Goal: Navigation & Orientation: Find specific page/section

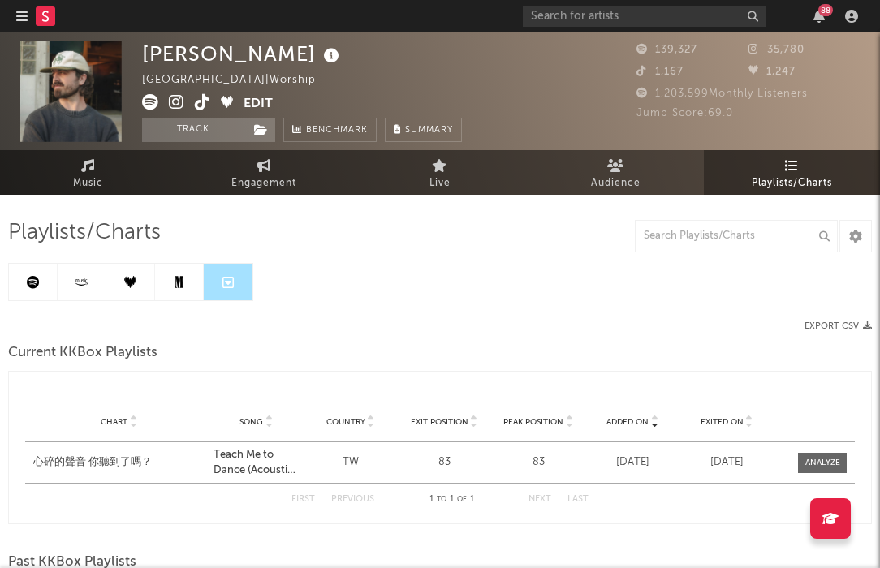
click at [24, 19] on icon "button" at bounding box center [21, 16] width 11 height 13
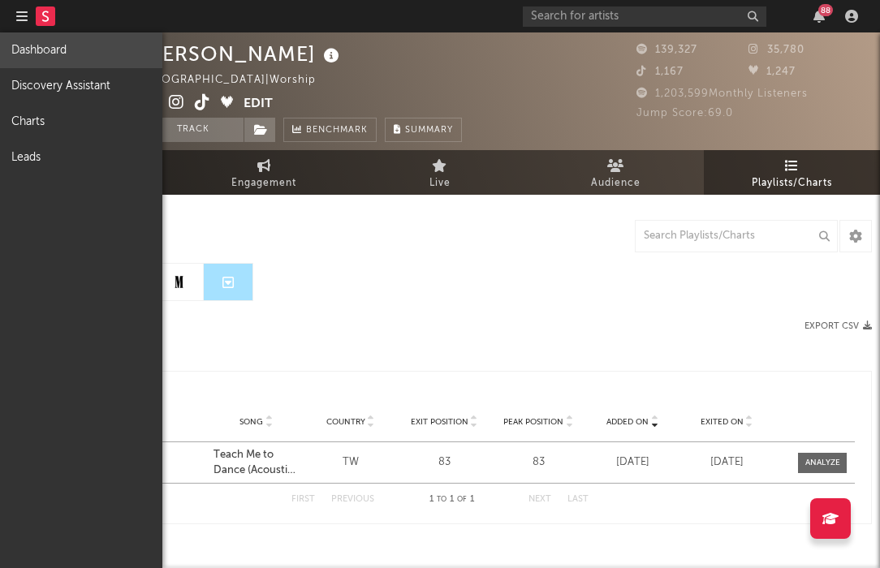
click at [57, 59] on link "Dashboard" at bounding box center [81, 50] width 162 height 36
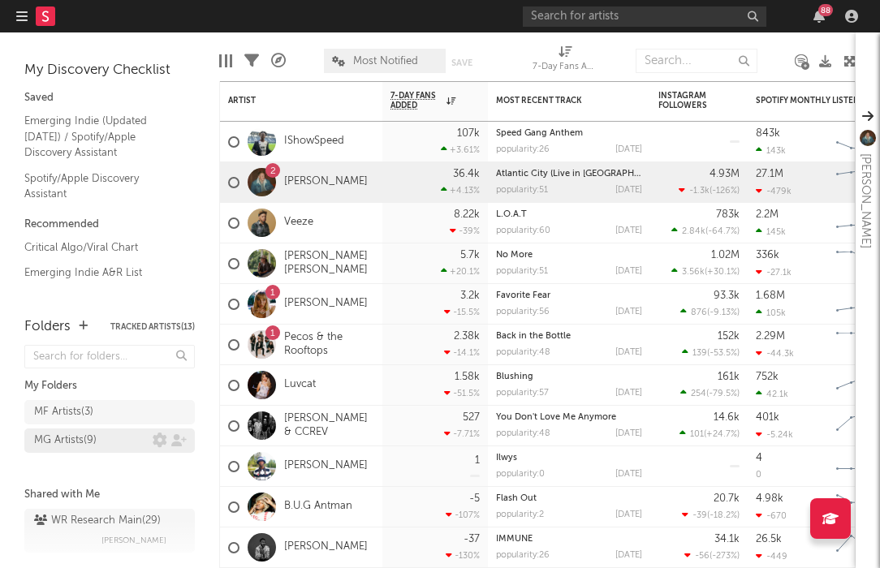
click at [74, 438] on div "MG Artists ( 9 )" at bounding box center [65, 440] width 62 height 19
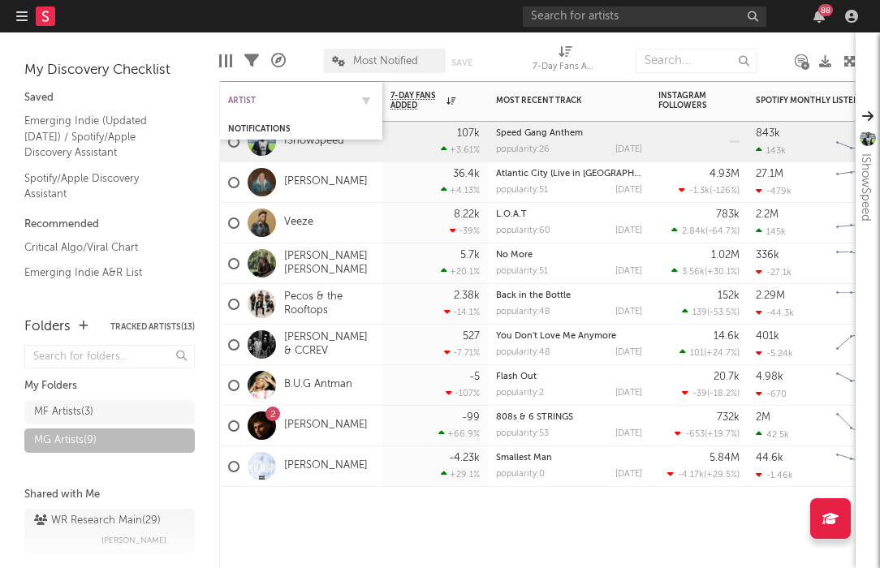
click at [270, 96] on div "Artist" at bounding box center [289, 101] width 122 height 10
